Goal: Transaction & Acquisition: Download file/media

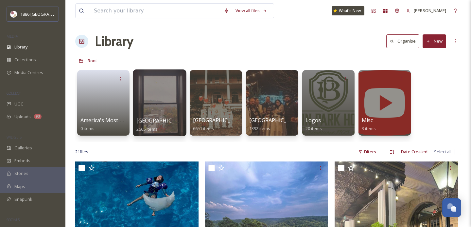
click at [160, 115] on div at bounding box center [159, 102] width 53 height 67
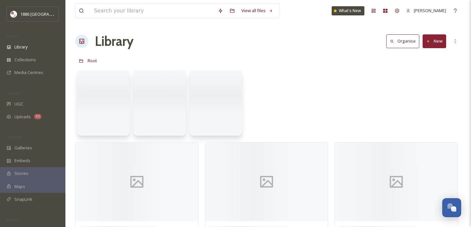
click at [39, 172] on div "Stories" at bounding box center [32, 173] width 65 height 13
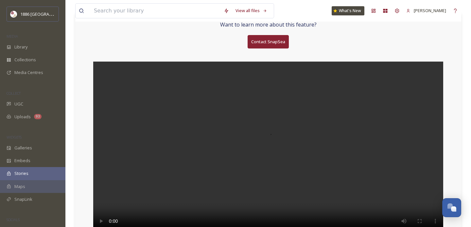
scroll to position [59, 0]
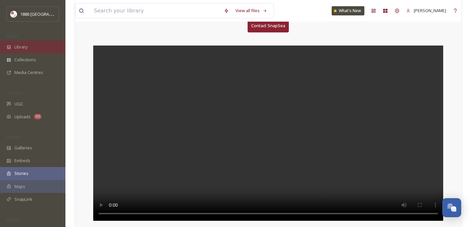
click at [36, 42] on div "Library" at bounding box center [32, 47] width 65 height 13
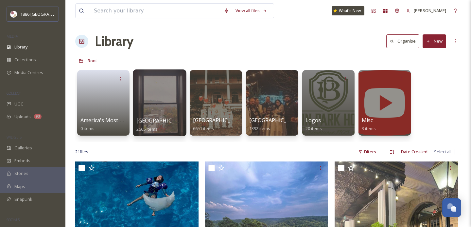
click at [158, 120] on span "[GEOGRAPHIC_DATA]" at bounding box center [163, 120] width 54 height 7
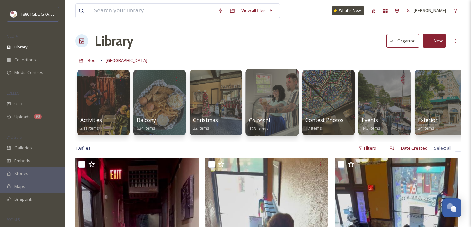
scroll to position [1, 0]
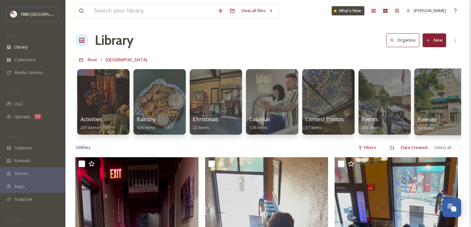
click at [426, 119] on span "Exterior" at bounding box center [427, 119] width 20 height 7
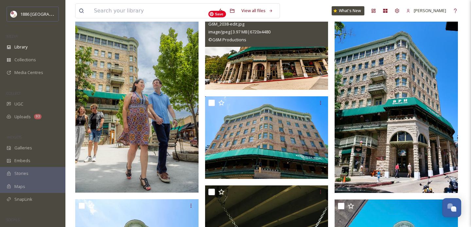
scroll to position [562, 0]
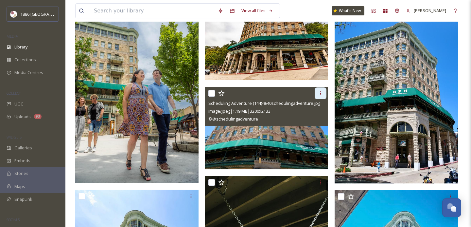
click at [321, 89] on div at bounding box center [320, 93] width 12 height 12
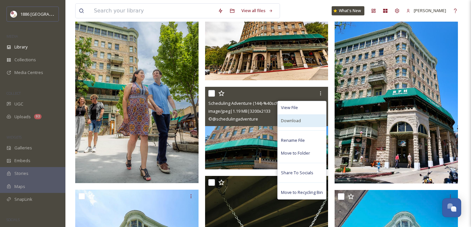
click at [312, 120] on div "Download" at bounding box center [301, 120] width 48 height 13
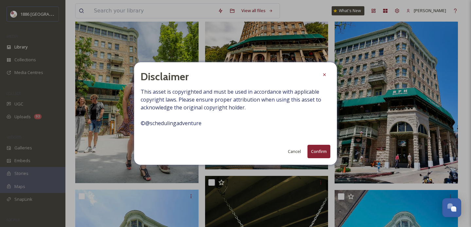
click at [319, 150] on button "Confirm" at bounding box center [318, 150] width 23 height 13
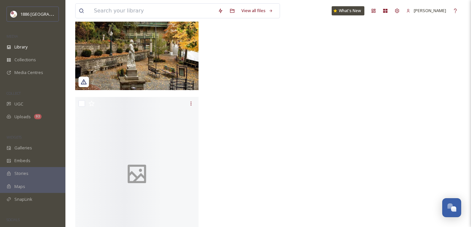
scroll to position [1941, 0]
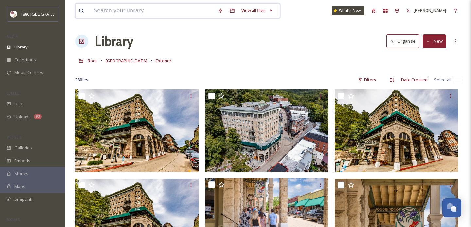
click at [130, 15] on input at bounding box center [153, 11] width 124 height 14
